Goal: Find specific page/section: Find specific page/section

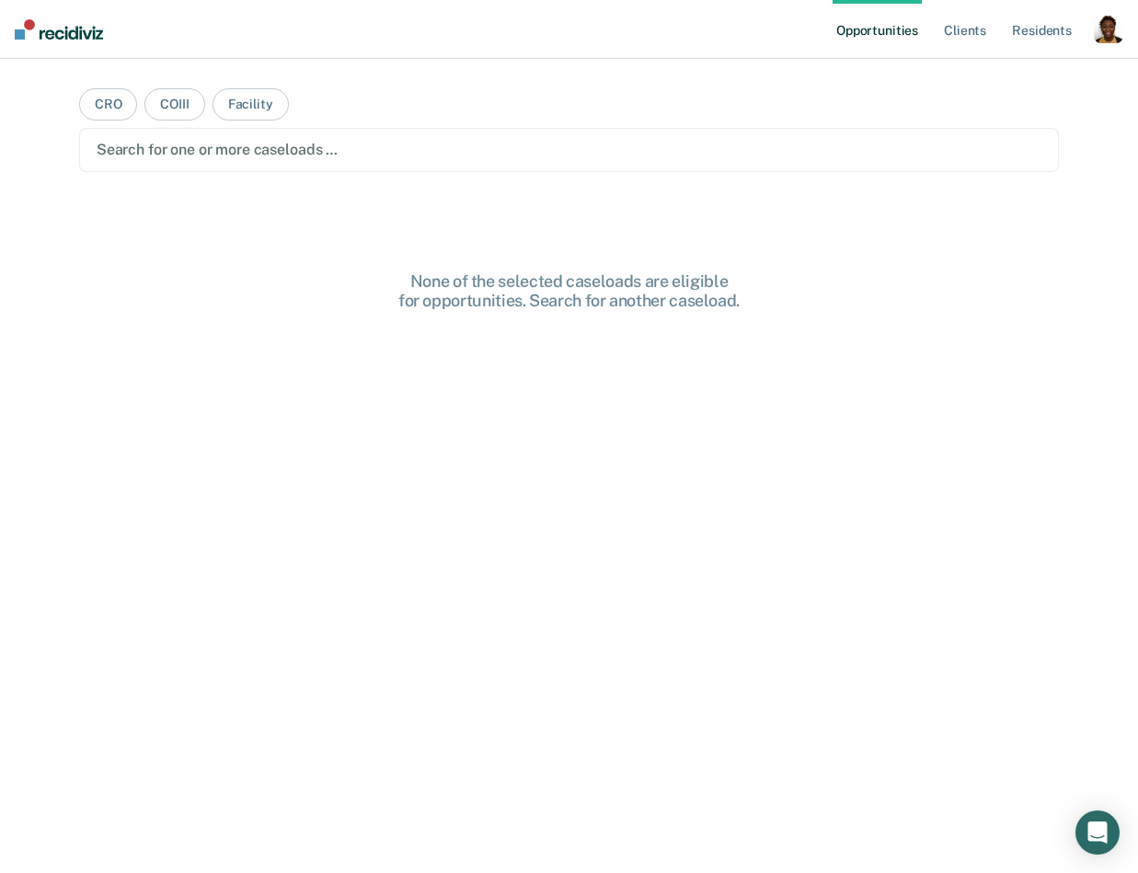
click at [1113, 37] on div "button" at bounding box center [1108, 28] width 29 height 29
click at [1016, 79] on link "Profile" at bounding box center [1035, 75] width 148 height 16
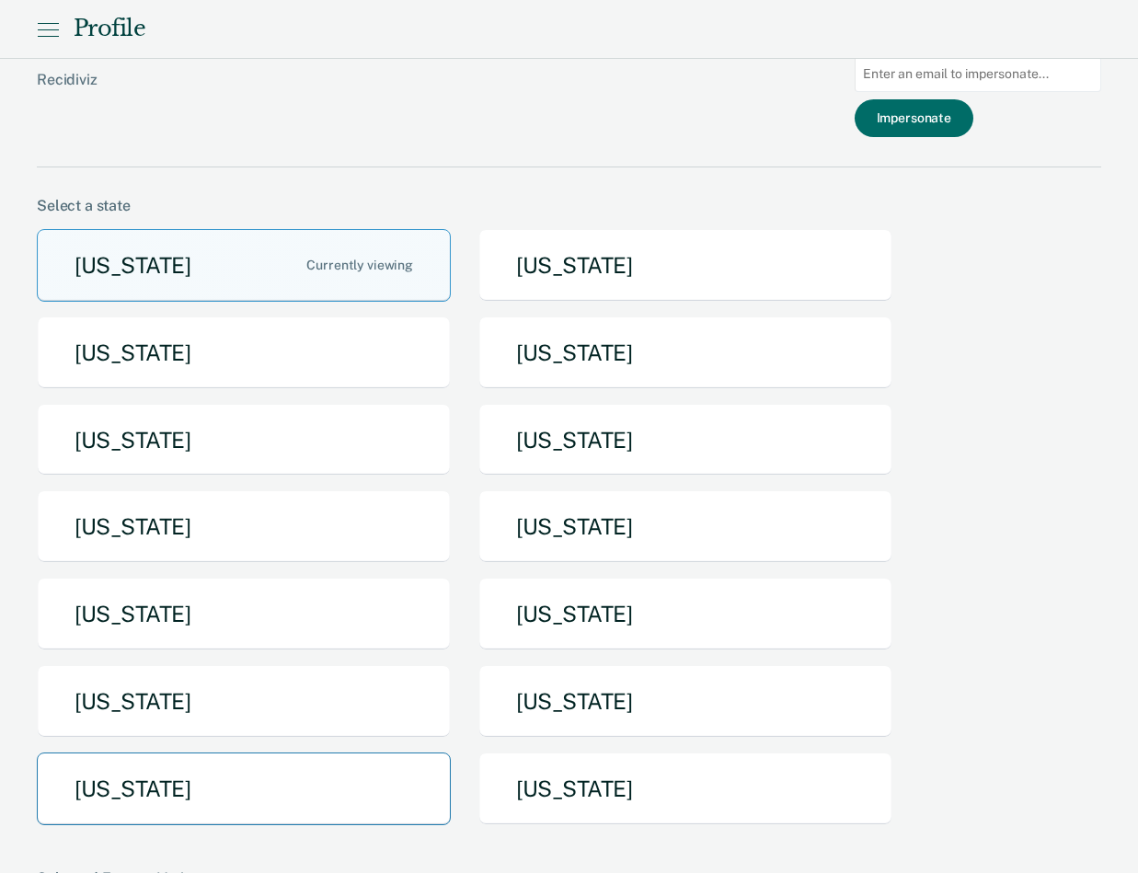
click at [271, 817] on button "Texas" at bounding box center [244, 789] width 414 height 73
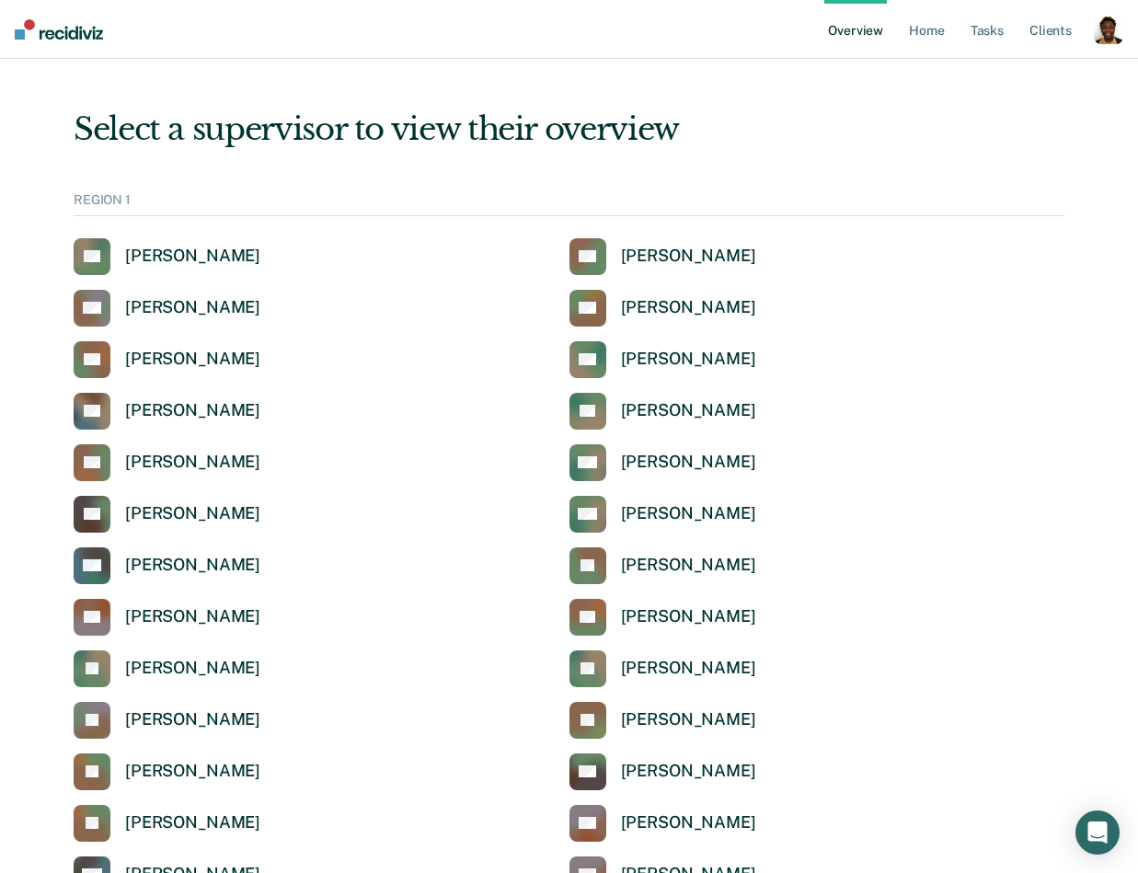
scroll to position [1, 0]
click at [794, 145] on div "Select a supervisor to view their overview" at bounding box center [569, 129] width 991 height 38
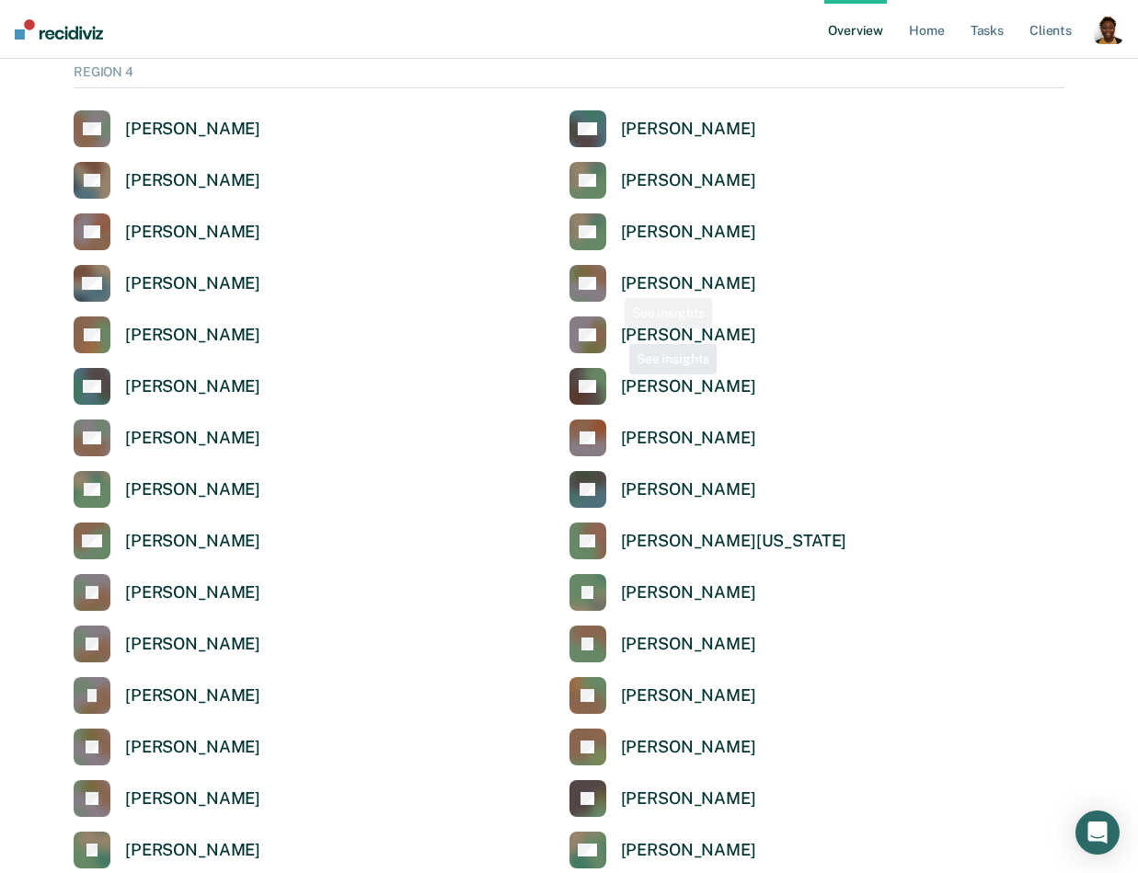
scroll to position [4783, 0]
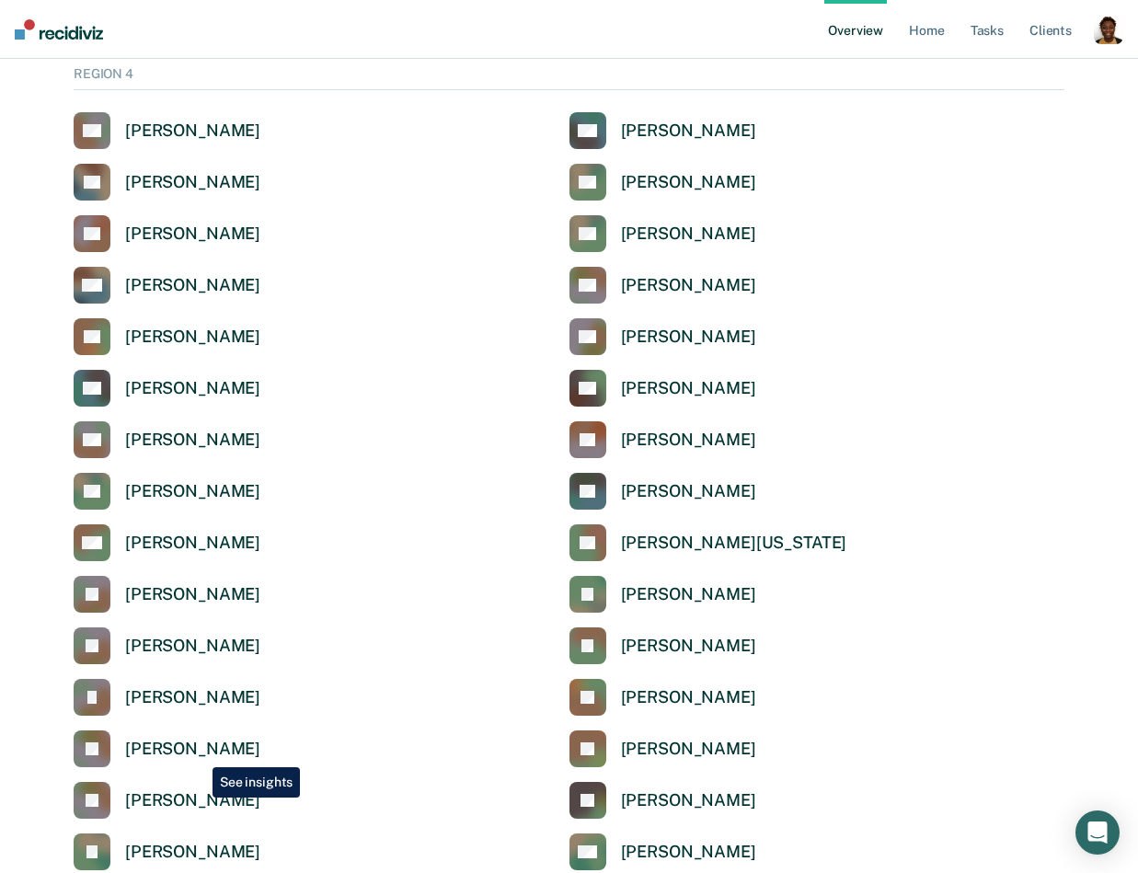
click at [199, 754] on div "Jonathan Brinly" at bounding box center [192, 749] width 135 height 21
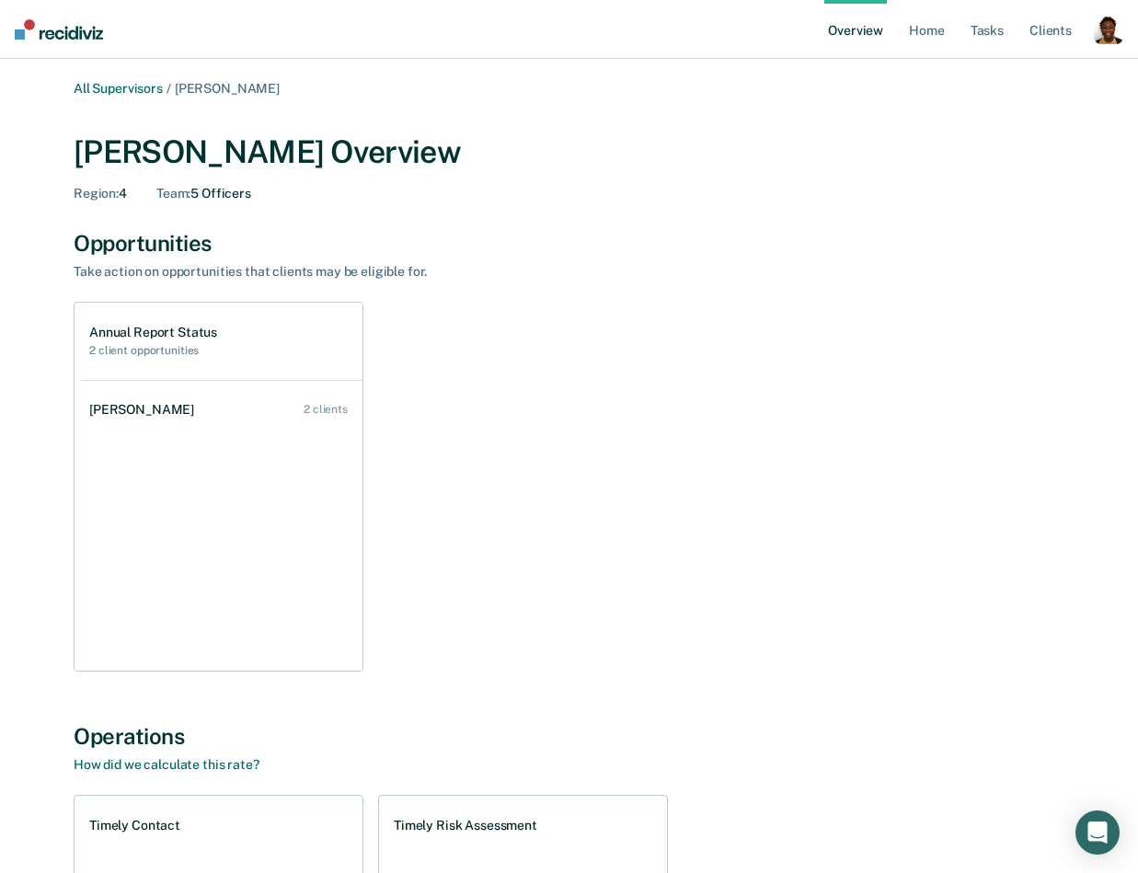
drag, startPoint x: 1106, startPoint y: 27, endPoint x: 1096, endPoint y: 29, distance: 10.5
click at [1106, 27] on div "button" at bounding box center [1108, 29] width 29 height 29
click at [984, 68] on link "Profile" at bounding box center [1035, 74] width 148 height 16
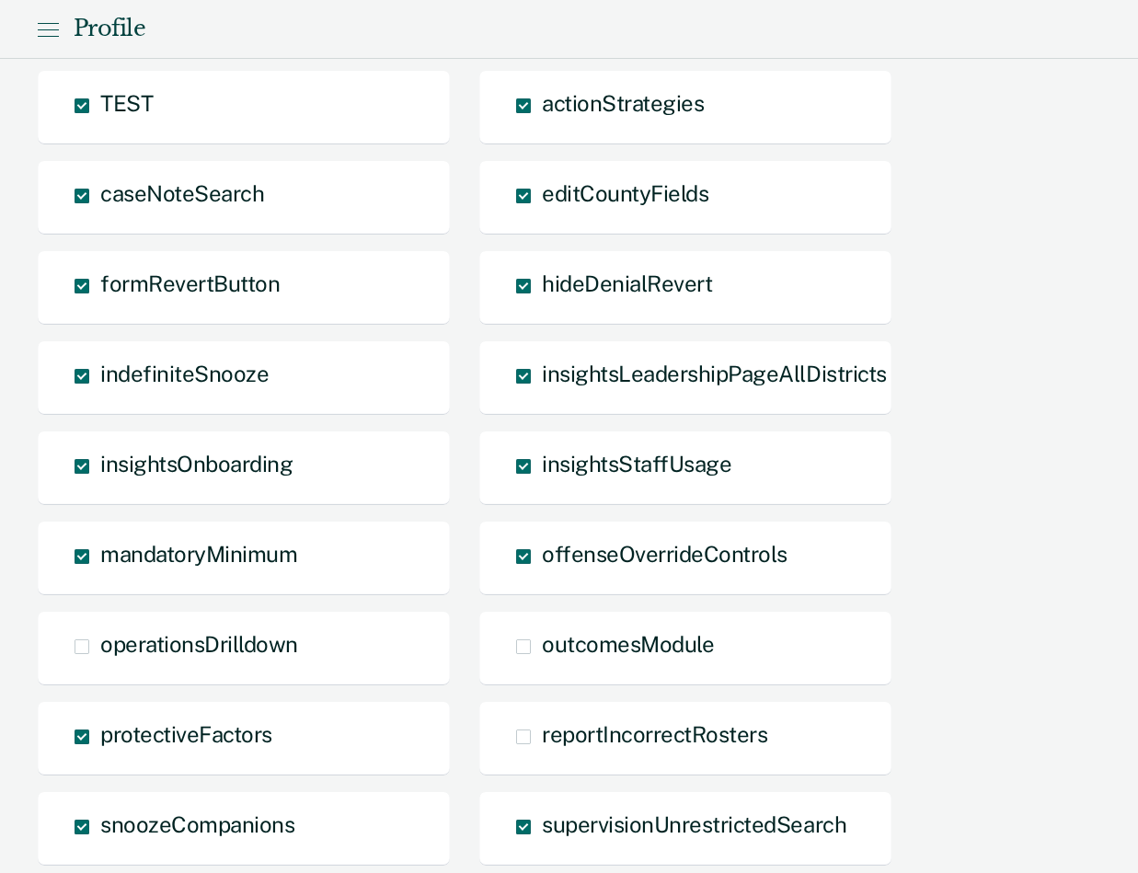
scroll to position [2073, 0]
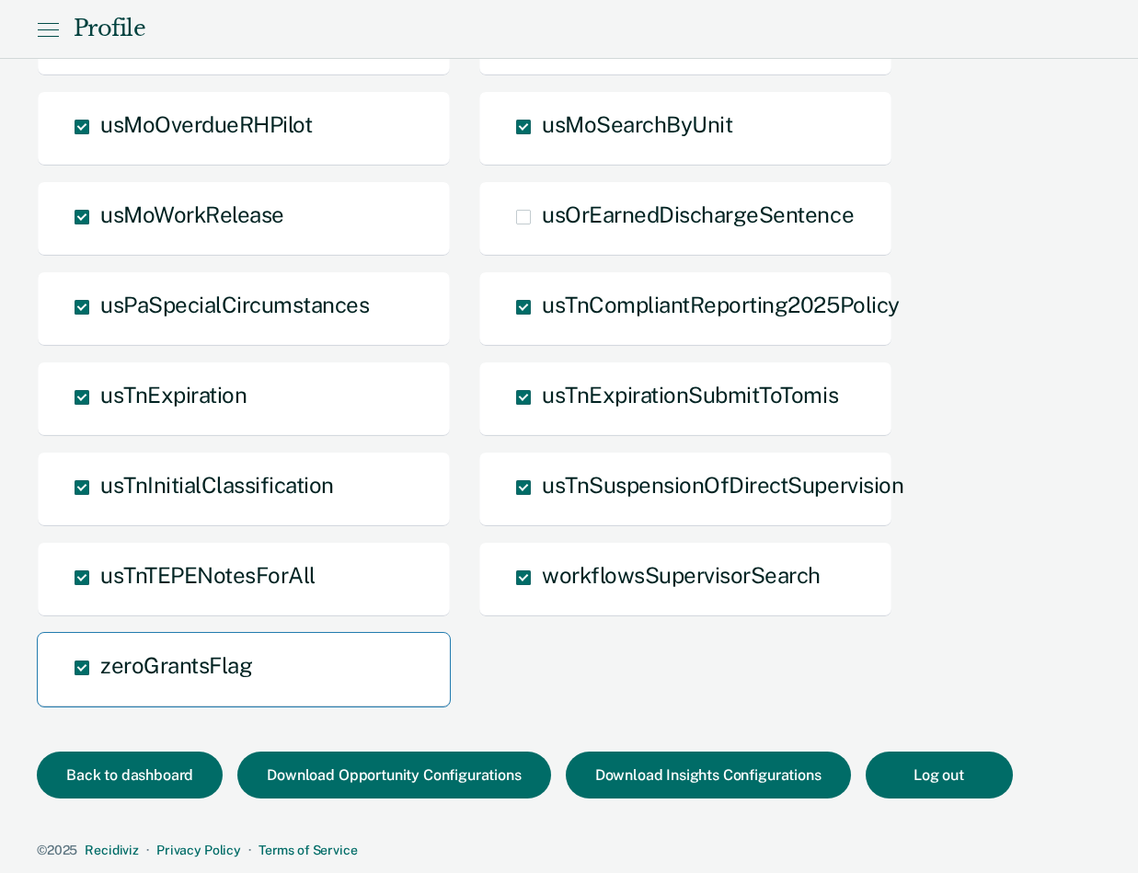
click at [254, 684] on div "zeroGrantsFlag" at bounding box center [244, 669] width 414 height 75
click at [81, 666] on span at bounding box center [82, 668] width 15 height 15
click at [100, 682] on input "zeroGrantsFlag" at bounding box center [100, 682] width 0 height 0
click at [127, 786] on button "Back to dashboard" at bounding box center [130, 775] width 186 height 47
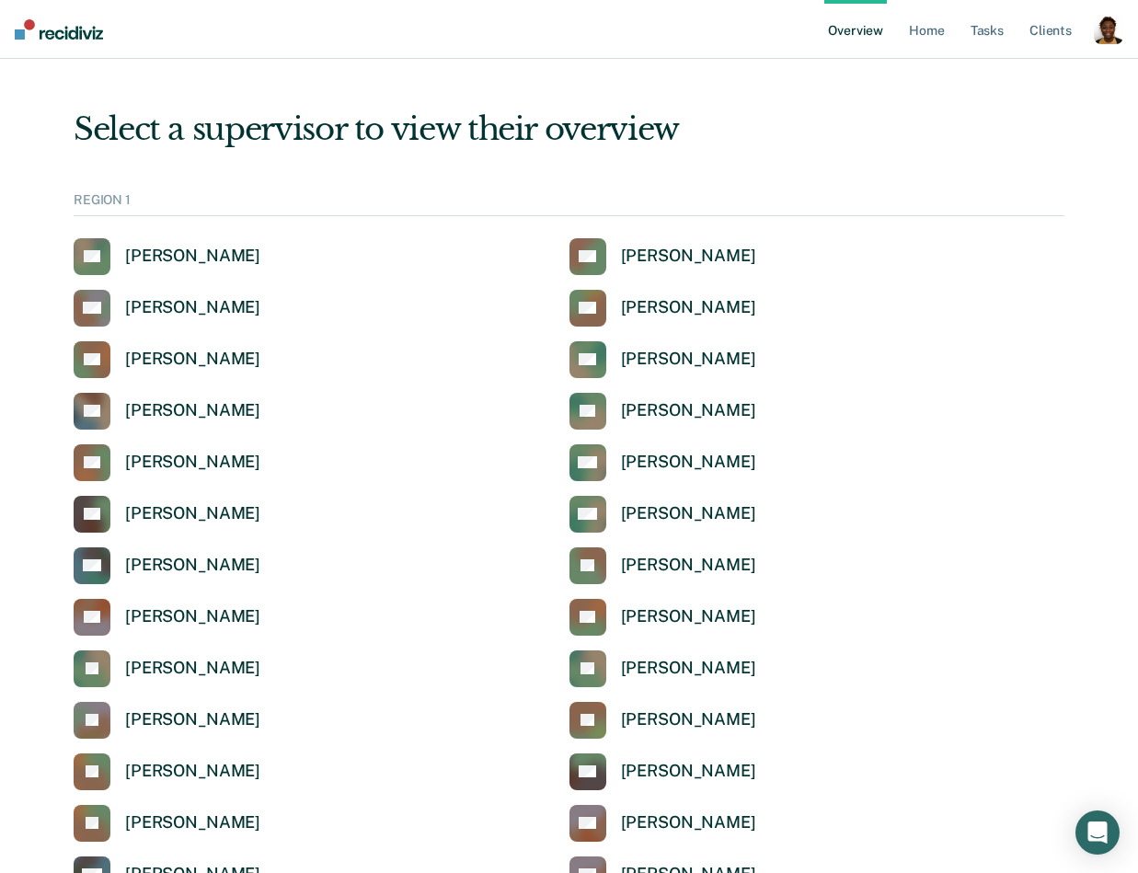
drag, startPoint x: 1101, startPoint y: 28, endPoint x: 1063, endPoint y: 62, distance: 50.8
click at [1101, 29] on div "button" at bounding box center [1108, 29] width 29 height 29
click at [1044, 66] on link "Profile" at bounding box center [1035, 74] width 148 height 16
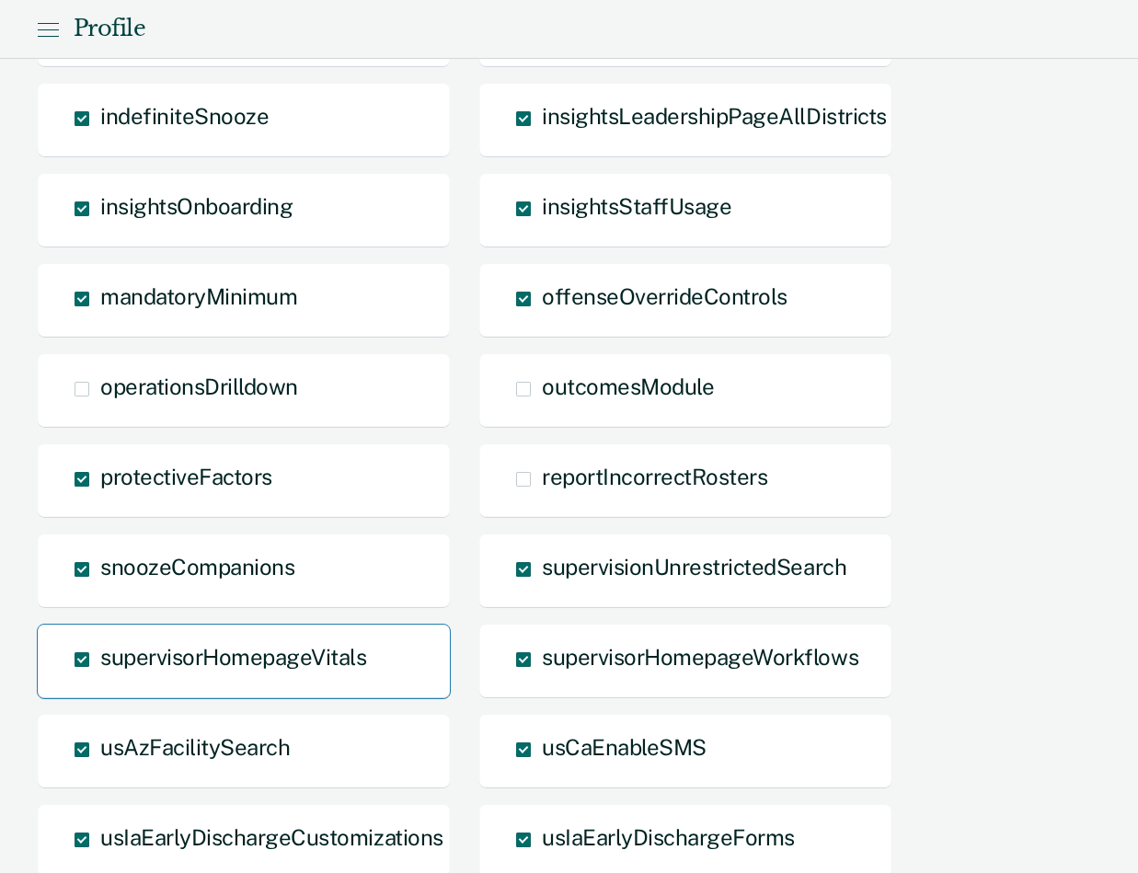
scroll to position [2073, 0]
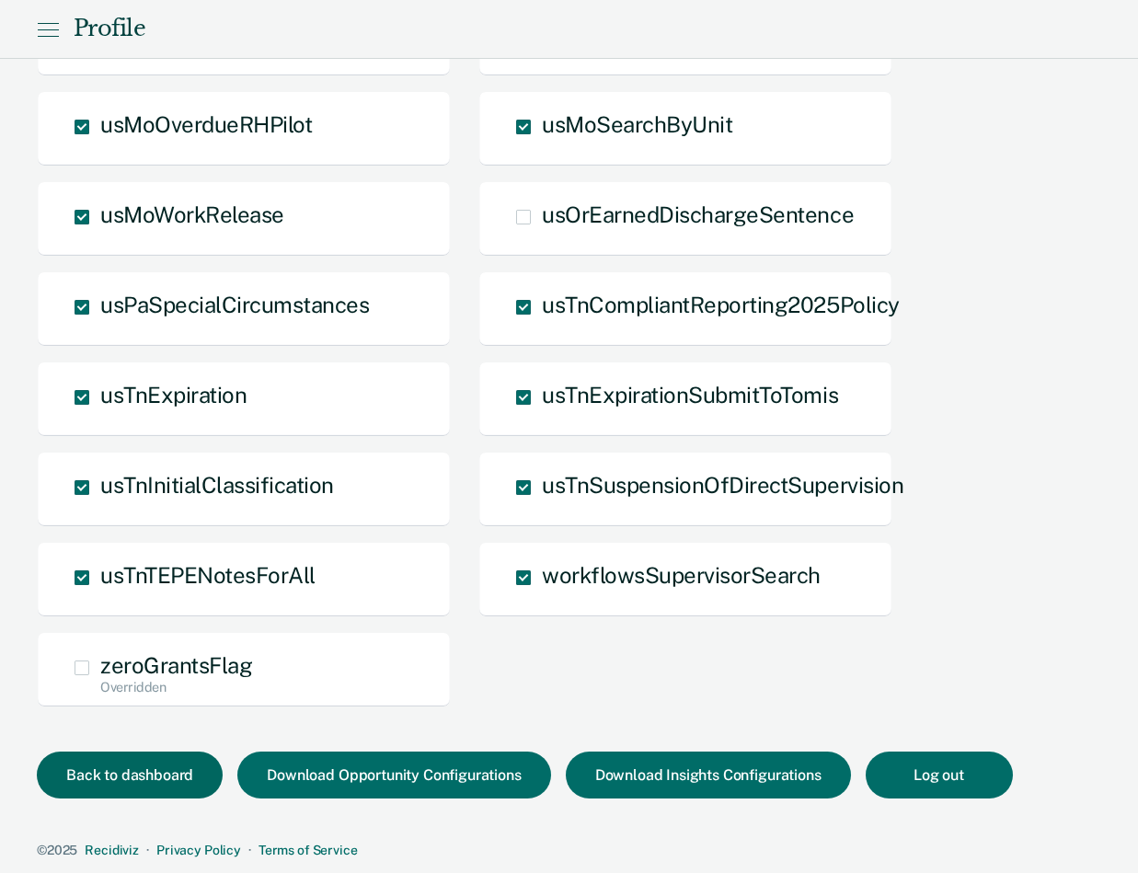
click at [160, 768] on button "Back to dashboard" at bounding box center [130, 775] width 186 height 47
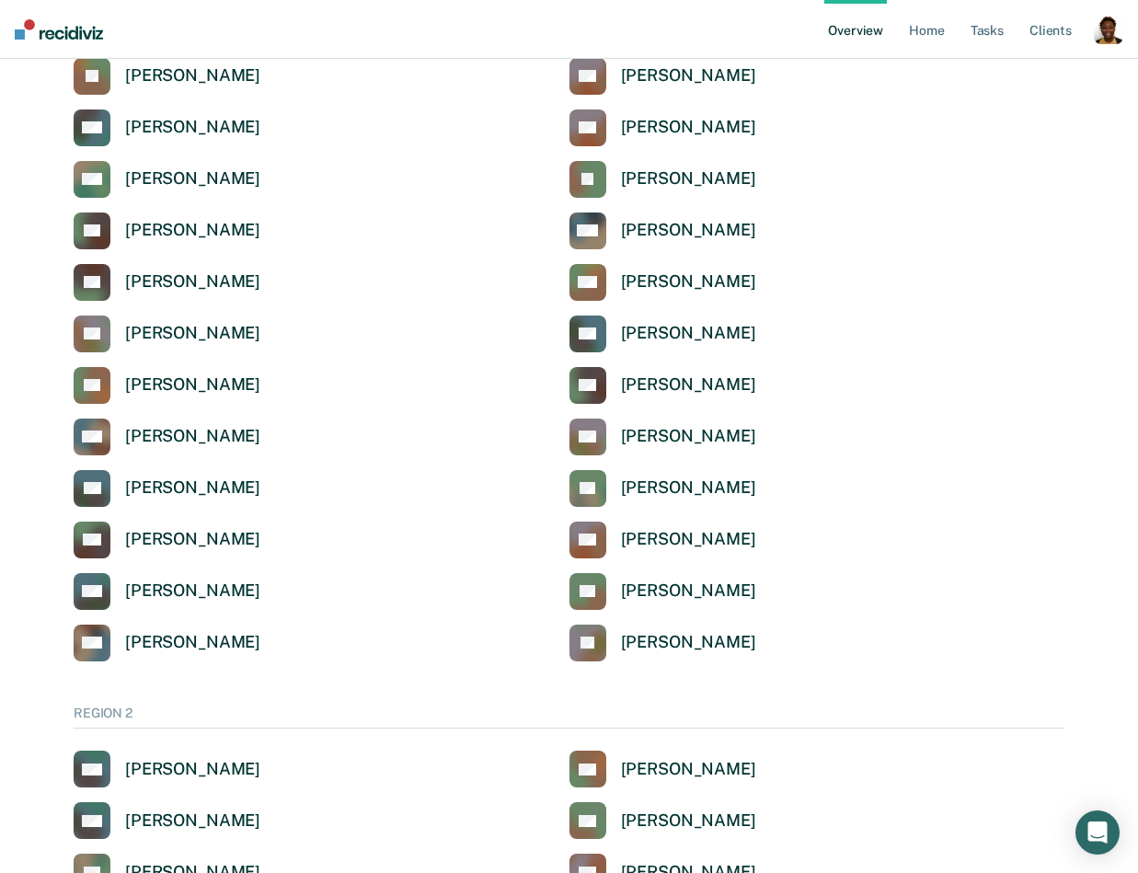
scroll to position [5095, 0]
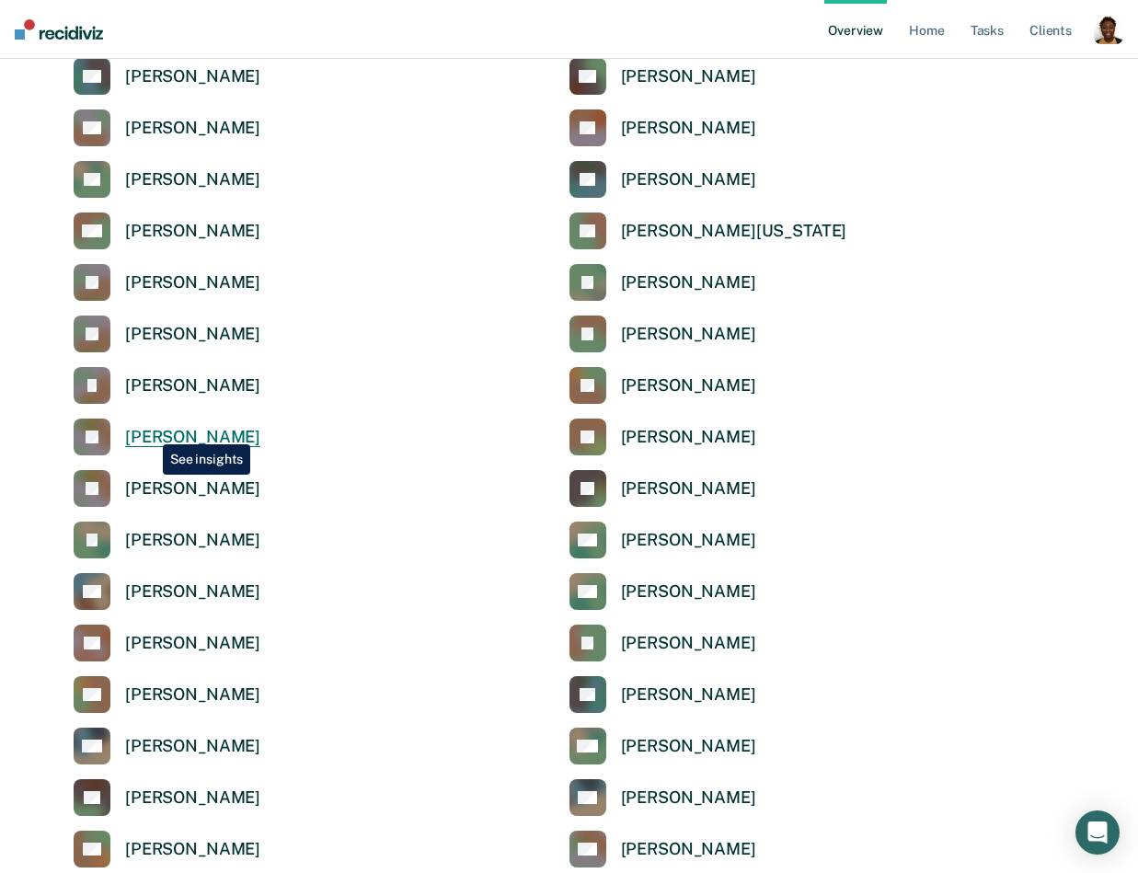
click at [149, 431] on div "Jonathan Brinly" at bounding box center [192, 437] width 135 height 21
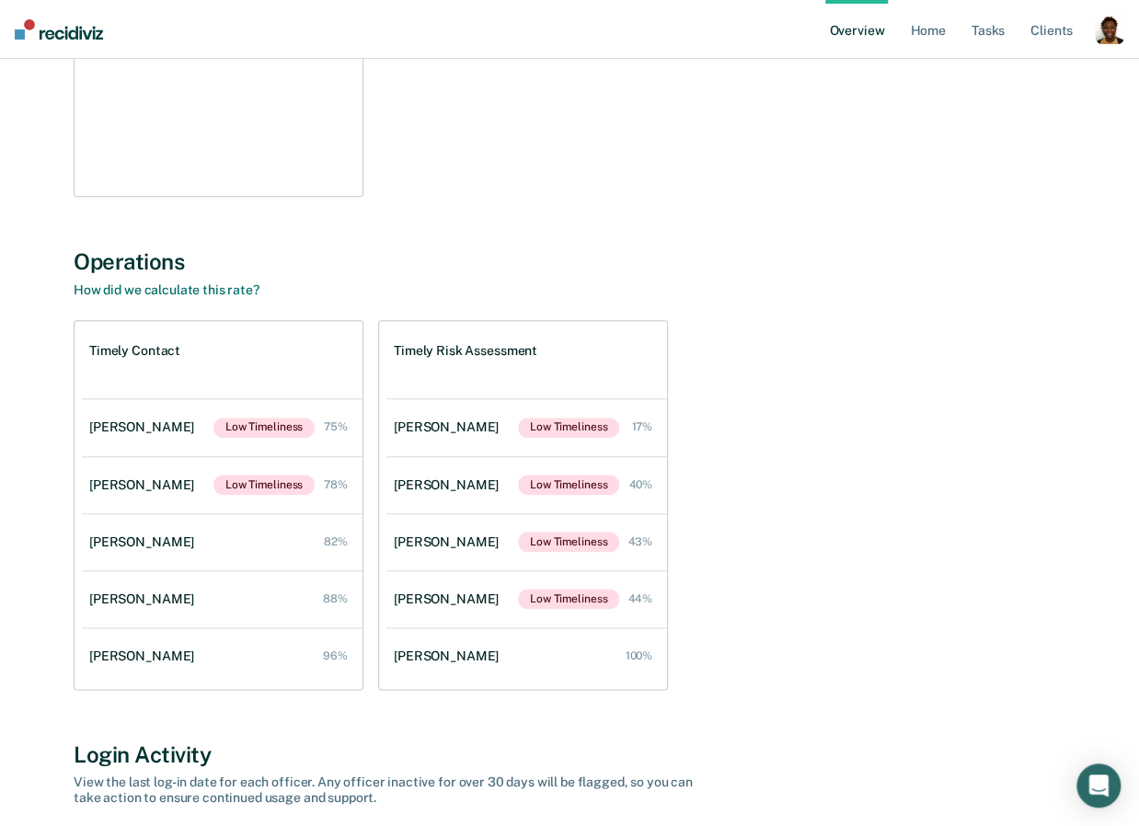
scroll to position [478, 0]
